Goal: Find contact information: Find contact information

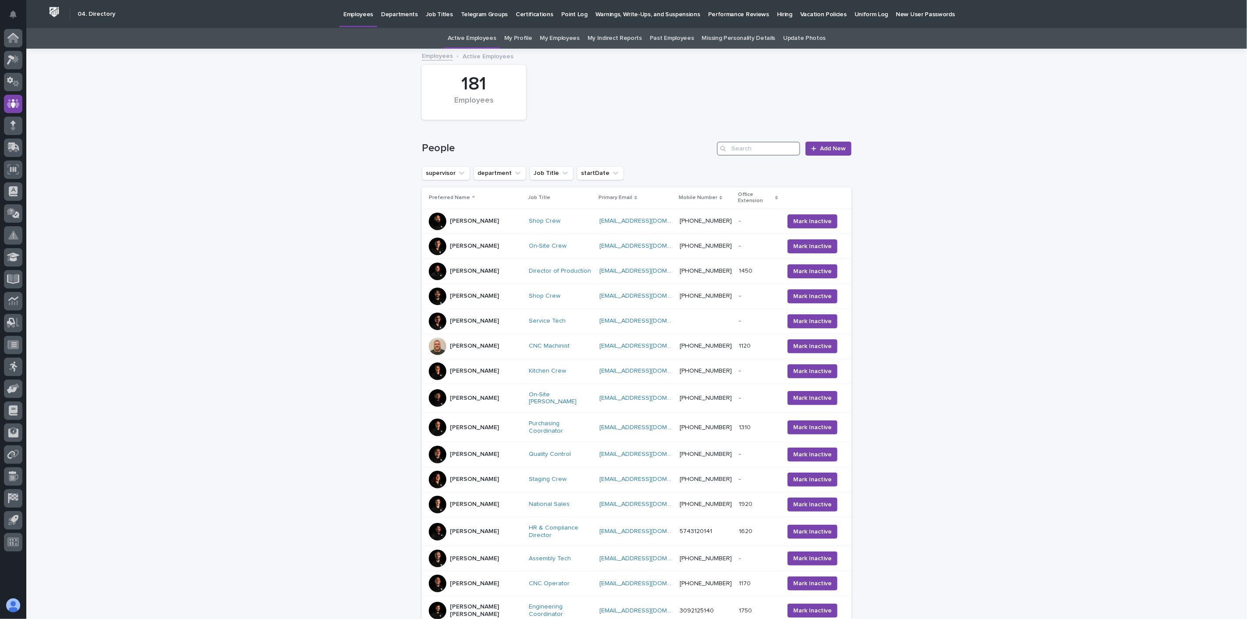
click at [768, 147] on input "Search" at bounding box center [758, 149] width 83 height 14
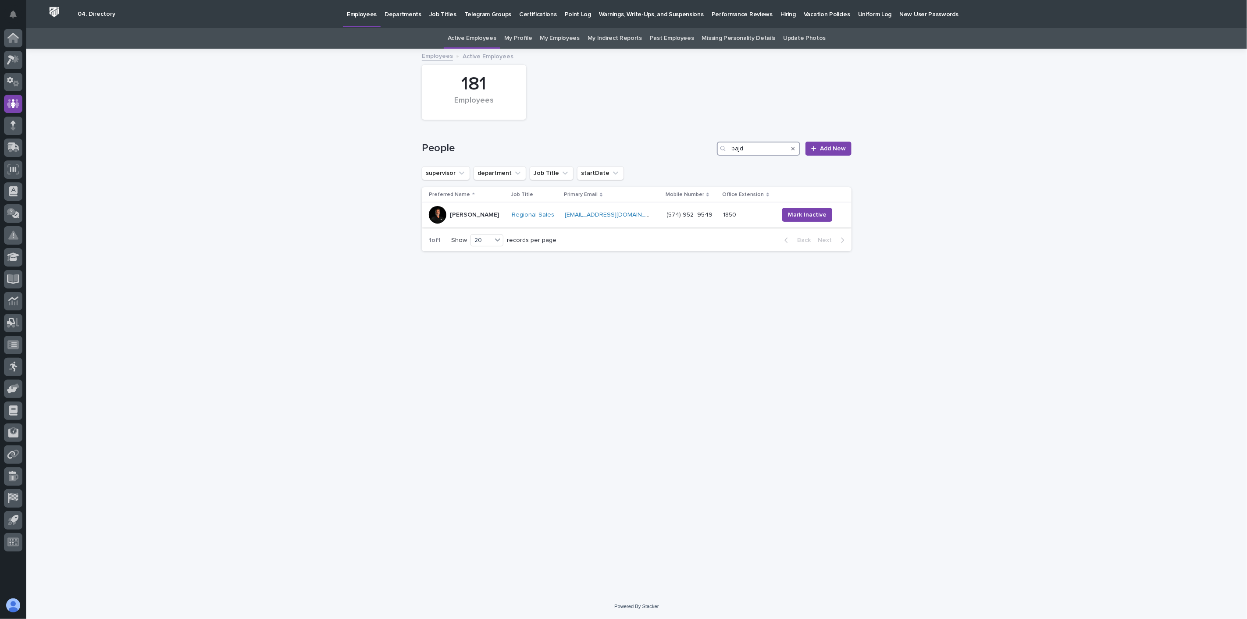
type input "bajd"
click at [472, 224] on div "[PERSON_NAME]" at bounding box center [467, 215] width 76 height 18
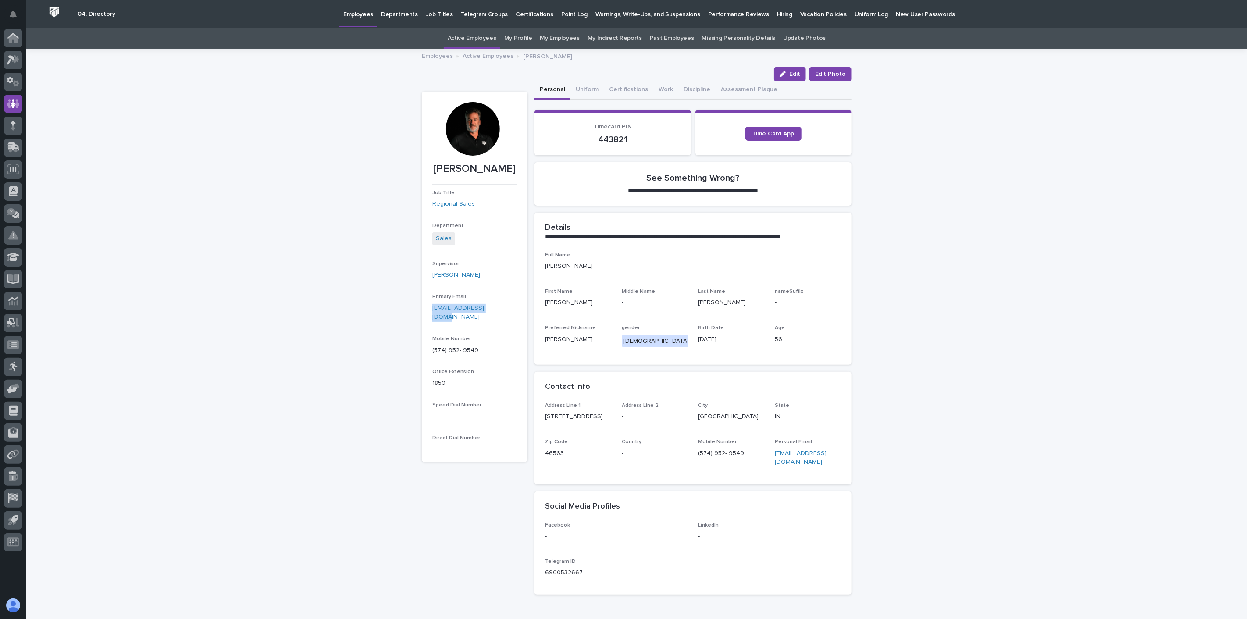
drag, startPoint x: 499, startPoint y: 309, endPoint x: 428, endPoint y: 312, distance: 70.6
click at [432, 312] on p "[EMAIL_ADDRESS][DOMAIN_NAME]" at bounding box center [474, 313] width 85 height 18
copy link "[EMAIL_ADDRESS][DOMAIN_NAME]"
click at [478, 57] on link "Active Employees" at bounding box center [487, 55] width 51 height 10
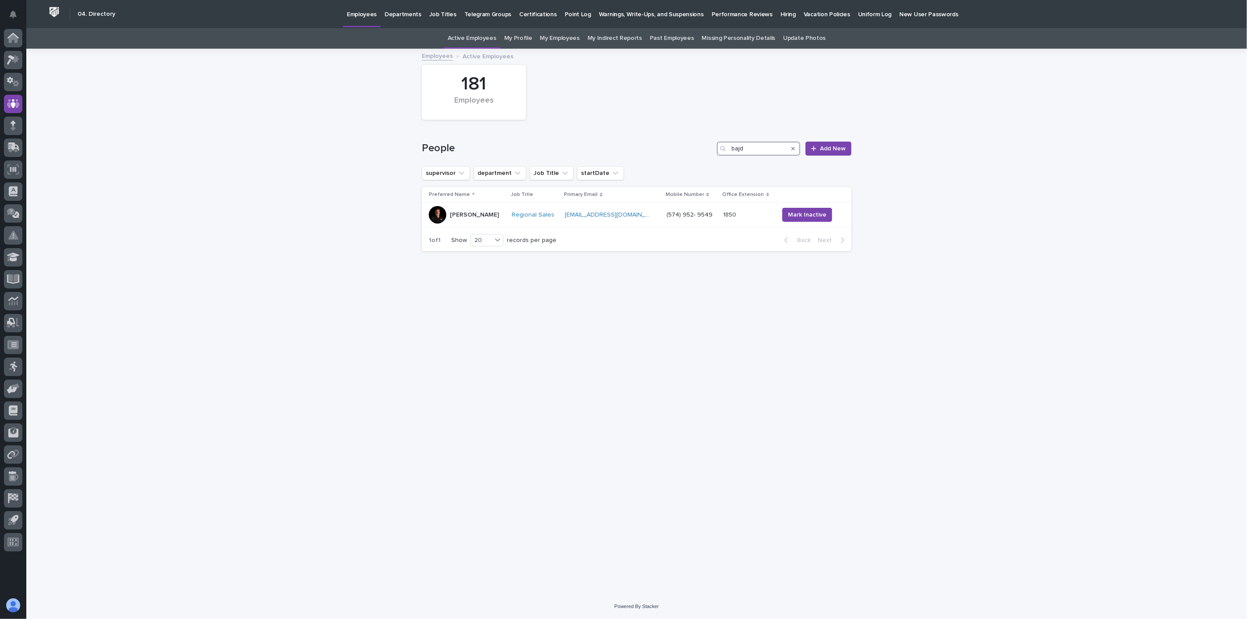
drag, startPoint x: 746, startPoint y: 149, endPoint x: 677, endPoint y: 147, distance: 69.3
click at [677, 147] on div "People bajd Add New" at bounding box center [637, 149] width 430 height 14
type input "linds"
click at [494, 218] on div "[PERSON_NAME]" at bounding box center [466, 215] width 75 height 18
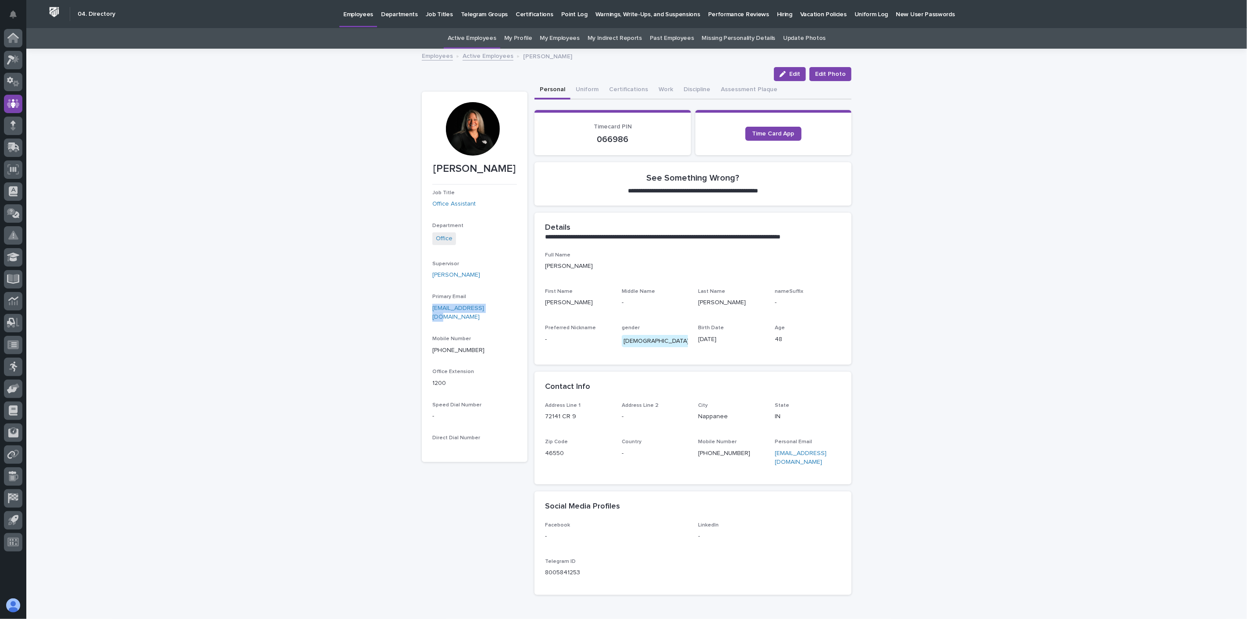
drag, startPoint x: 491, startPoint y: 309, endPoint x: 426, endPoint y: 316, distance: 65.2
click at [426, 316] on section "[PERSON_NAME] Job Title Office Assistant Department Office Supervisor [PERSON_N…" at bounding box center [475, 277] width 106 height 370
copy link "[EMAIL_ADDRESS][DOMAIN_NAME]"
click at [59, 106] on div "**********" at bounding box center [636, 348] width 1220 height 596
click at [481, 58] on link "Active Employees" at bounding box center [487, 55] width 51 height 10
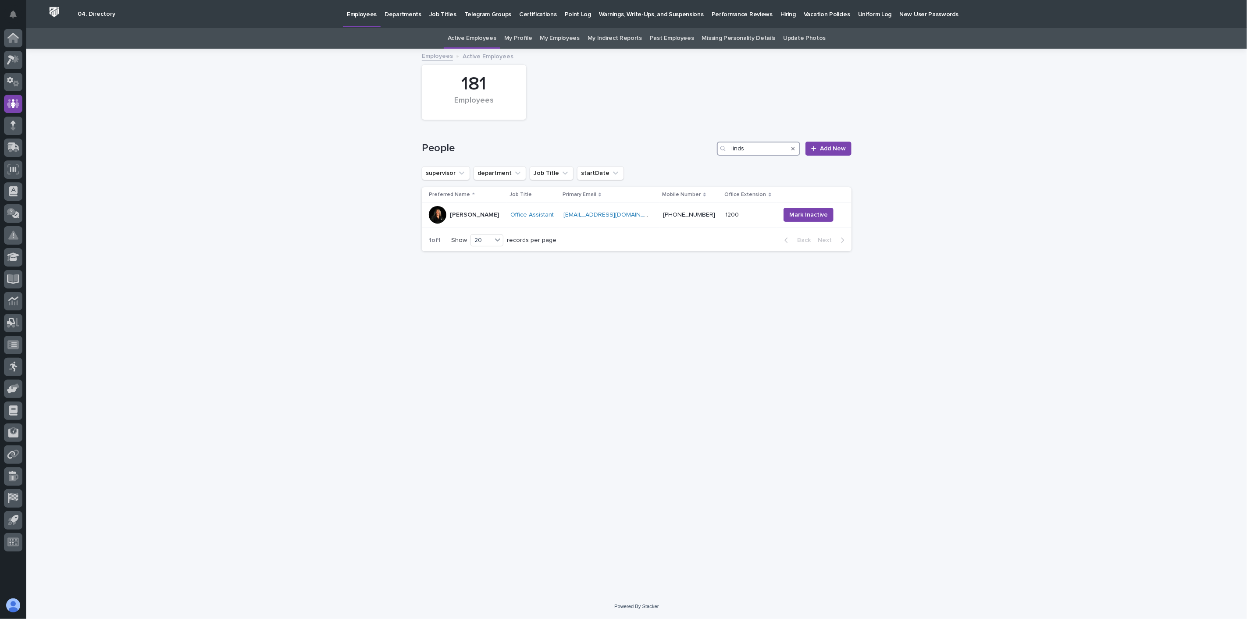
drag, startPoint x: 765, startPoint y: 146, endPoint x: 681, endPoint y: 139, distance: 84.5
click at [682, 139] on div "People linds Add New" at bounding box center [637, 145] width 430 height 42
type input "[PERSON_NAME]"
click at [475, 229] on section "Preferred Name Job Title Primary Email Mobile Number Office Extension [PERSON_N…" at bounding box center [637, 219] width 430 height 64
click at [489, 222] on div "[PERSON_NAME]" at bounding box center [467, 215] width 76 height 18
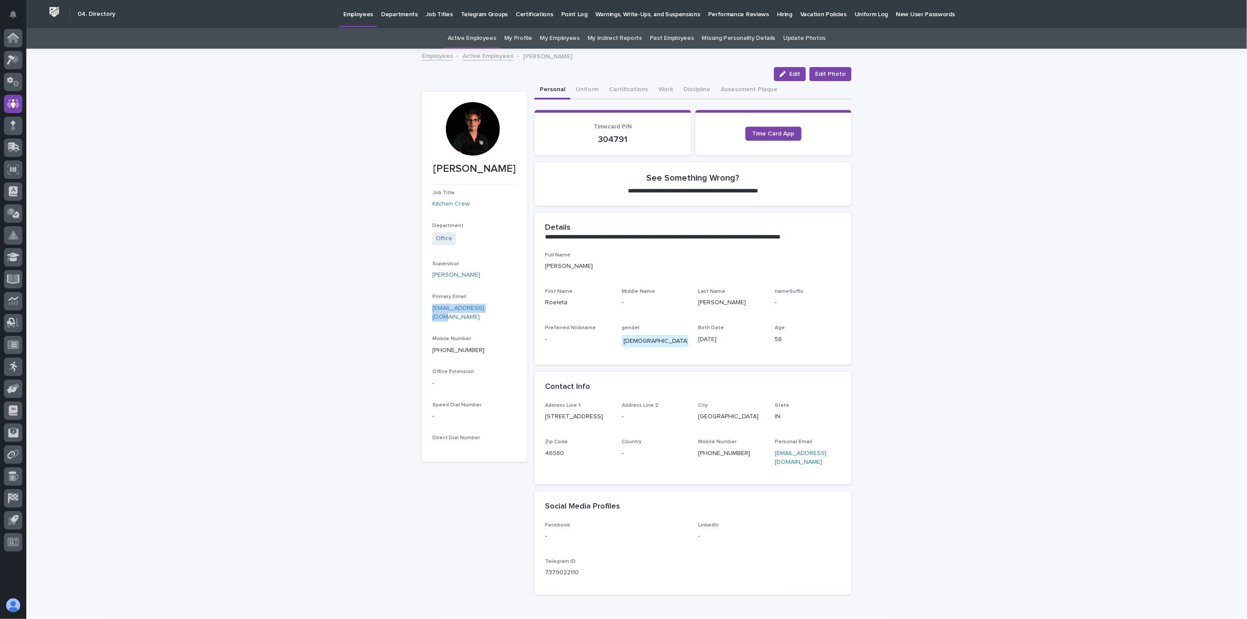
drag, startPoint x: 494, startPoint y: 321, endPoint x: 422, endPoint y: 323, distance: 72.8
click at [422, 323] on section "[PERSON_NAME] Job Title Kitchen Crew Department Office Supervisor [PERSON_NAME]…" at bounding box center [475, 277] width 106 height 370
copy link "[EMAIL_ADDRESS][DOMAIN_NAME]"
